Goal: Task Accomplishment & Management: Use online tool/utility

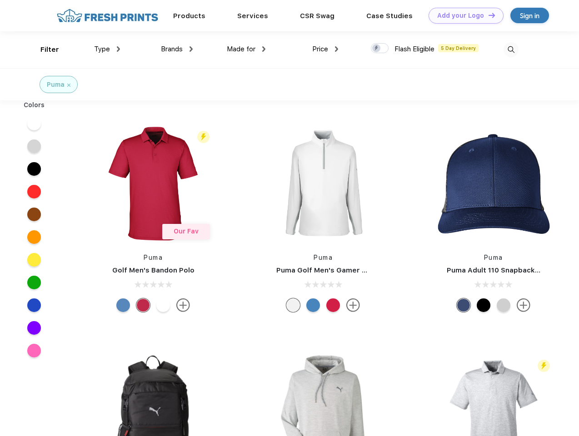
click at [462, 15] on link "Add your Logo Design Tool" at bounding box center [465, 16] width 75 height 16
click at [0, 0] on div "Design Tool" at bounding box center [0, 0] width 0 height 0
click at [487, 15] on link "Add your Logo Design Tool" at bounding box center [465, 16] width 75 height 16
click at [44, 50] on div "Filter" at bounding box center [49, 50] width 19 height 10
click at [107, 49] on span "Type" at bounding box center [102, 49] width 16 height 8
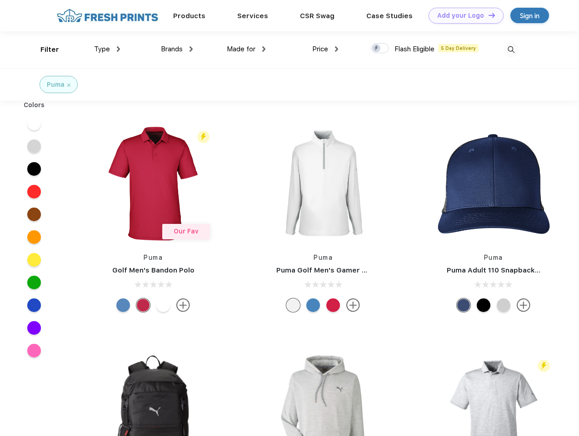
click at [177, 49] on span "Brands" at bounding box center [172, 49] width 22 height 8
click at [246, 49] on span "Made for" at bounding box center [241, 49] width 29 height 8
click at [325, 49] on span "Price" at bounding box center [320, 49] width 16 height 8
click at [380, 49] on div at bounding box center [380, 48] width 18 height 10
click at [377, 49] on input "checkbox" at bounding box center [374, 46] width 6 height 6
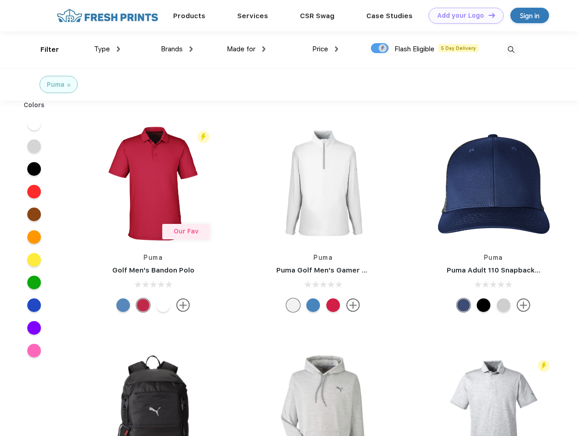
click at [511, 50] on img at bounding box center [510, 49] width 15 height 15
